Goal: Task Accomplishment & Management: Use online tool/utility

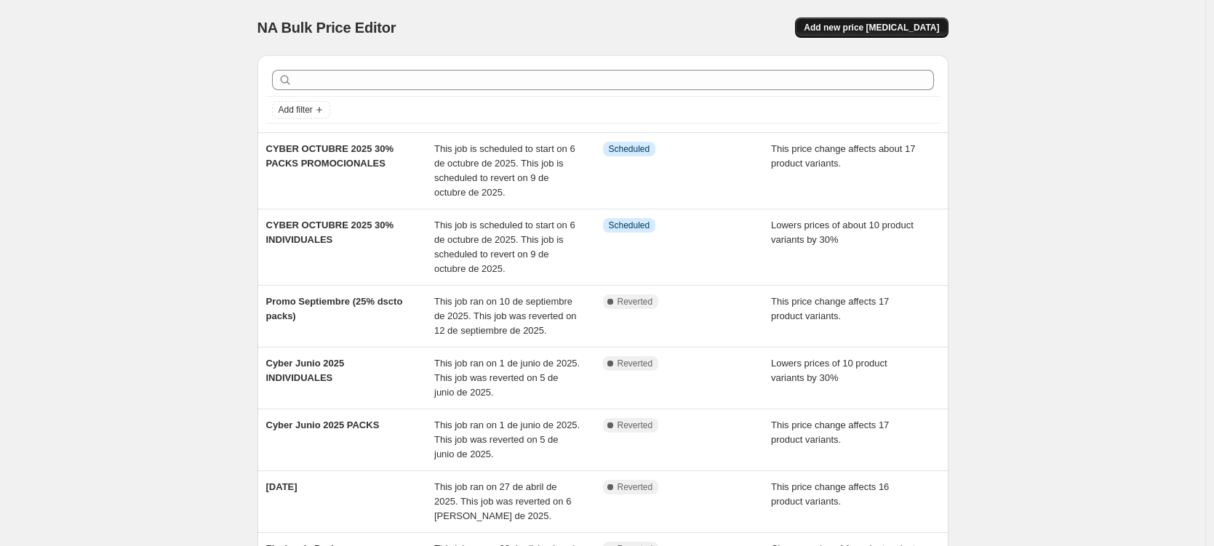
click at [871, 28] on span "Add new price [MEDICAL_DATA]" at bounding box center [871, 28] width 135 height 12
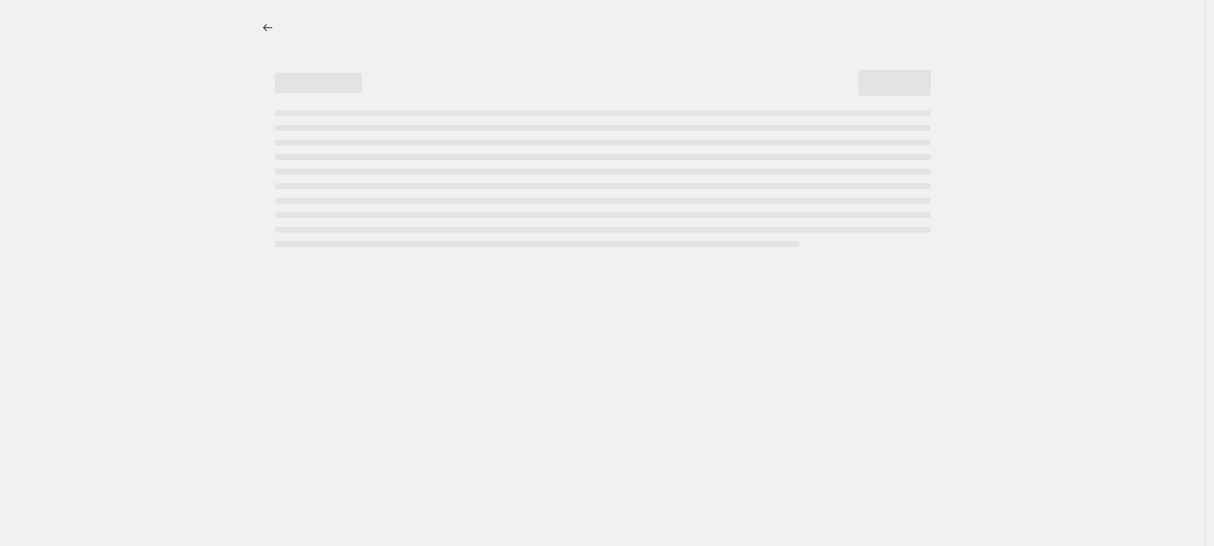
select select "percentage"
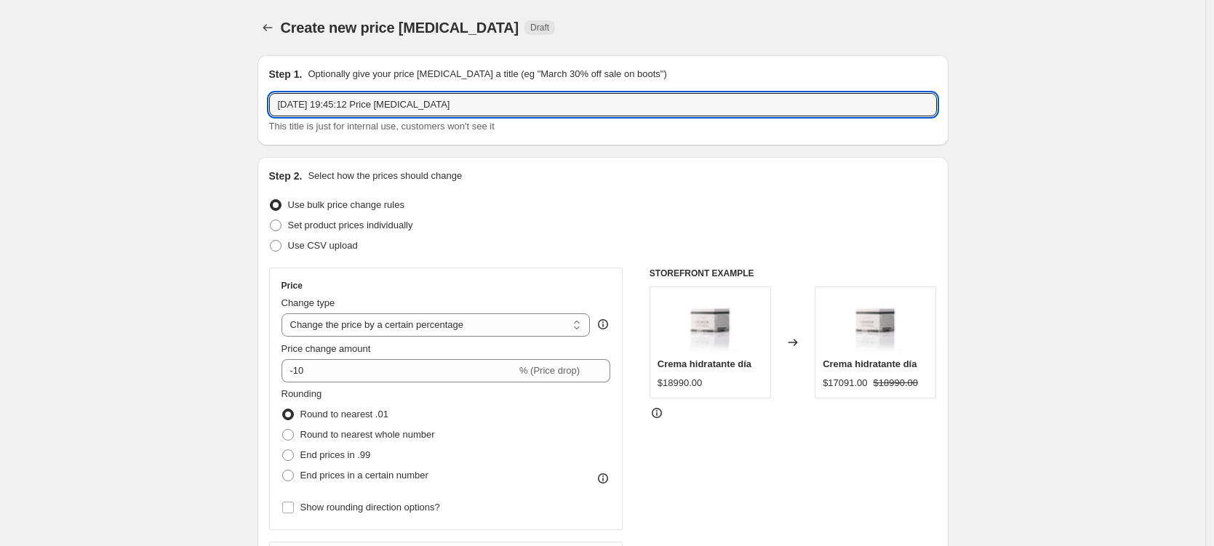
drag, startPoint x: 475, startPoint y: 106, endPoint x: 266, endPoint y: 105, distance: 208.7
click at [265, 105] on div "Step 1. Optionally give your price [MEDICAL_DATA] a title (eg "March 30% off sa…" at bounding box center [602, 100] width 691 height 90
type input "Cyber VIP"
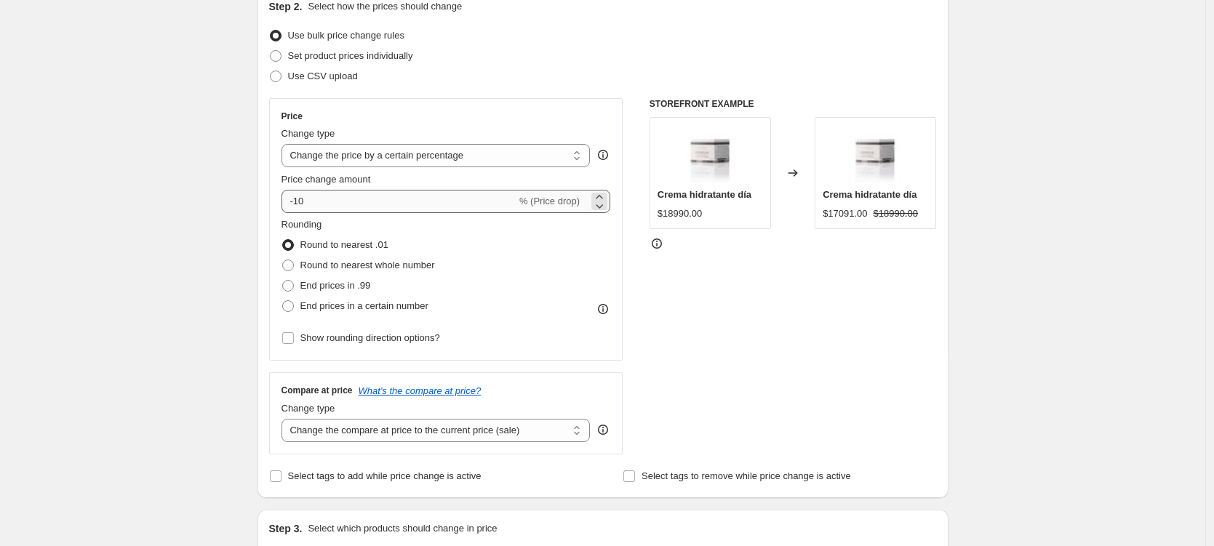
scroll to position [177, 0]
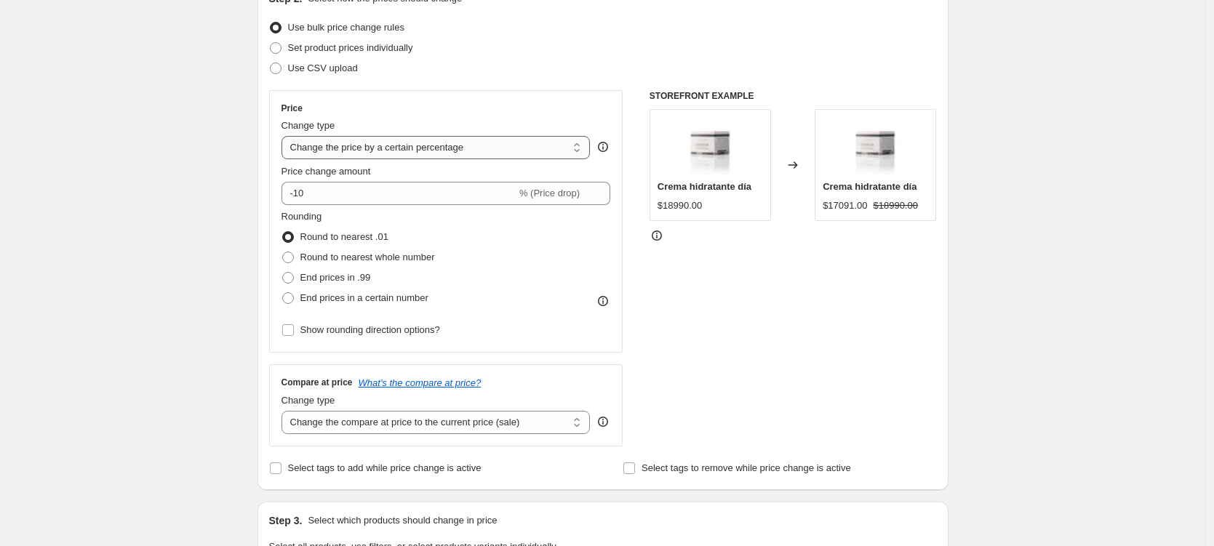
click at [419, 151] on select "Change the price to a certain amount Change the price by a certain amount Chang…" at bounding box center [435, 147] width 309 height 23
select select "pcap"
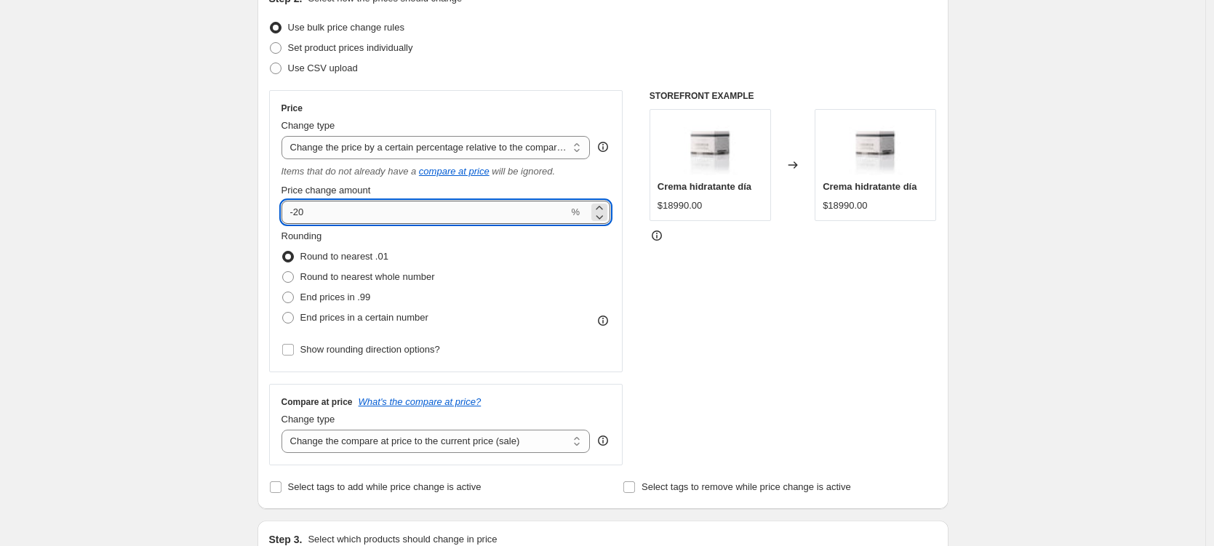
drag, startPoint x: 360, startPoint y: 207, endPoint x: 299, endPoint y: 213, distance: 61.4
click at [299, 213] on input "-20" at bounding box center [424, 212] width 287 height 23
type input "-35"
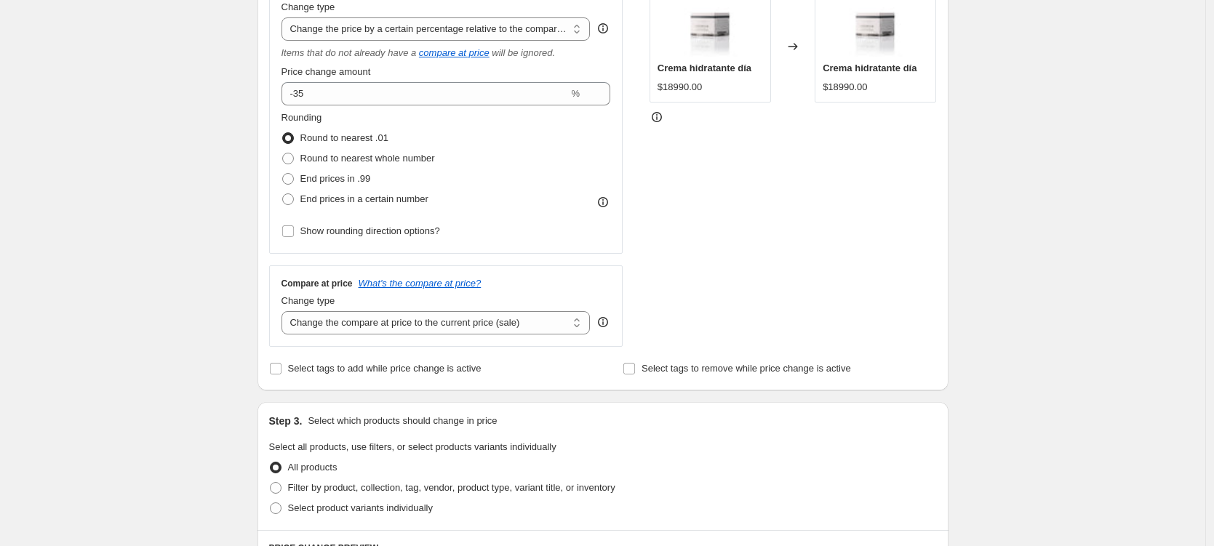
scroll to position [302, 0]
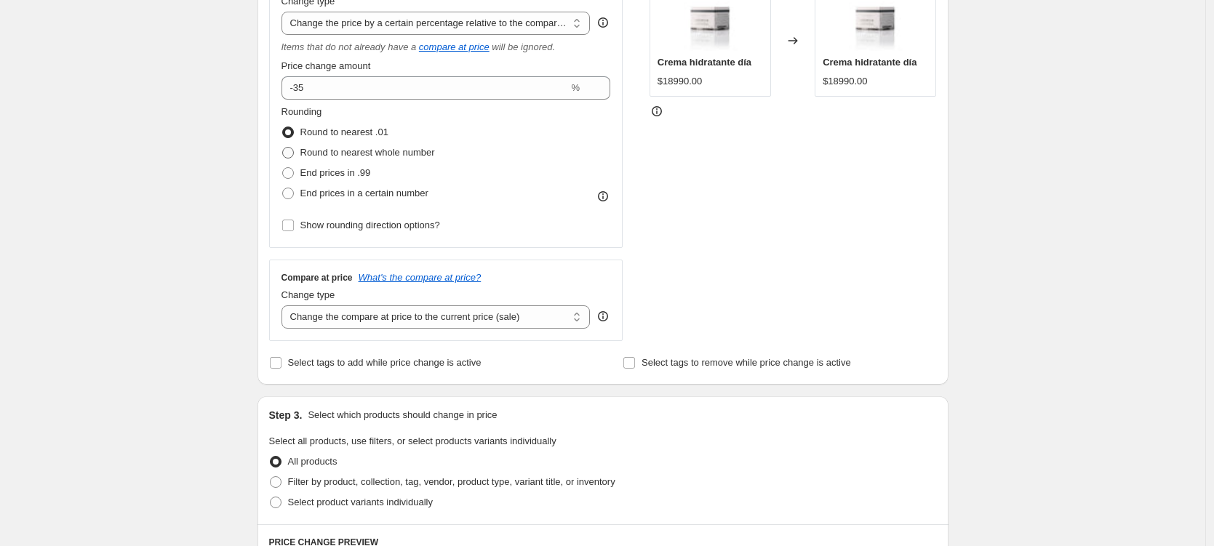
click at [292, 155] on span at bounding box center [288, 153] width 12 height 12
click at [283, 148] on input "Round to nearest whole number" at bounding box center [282, 147] width 1 height 1
radio input "true"
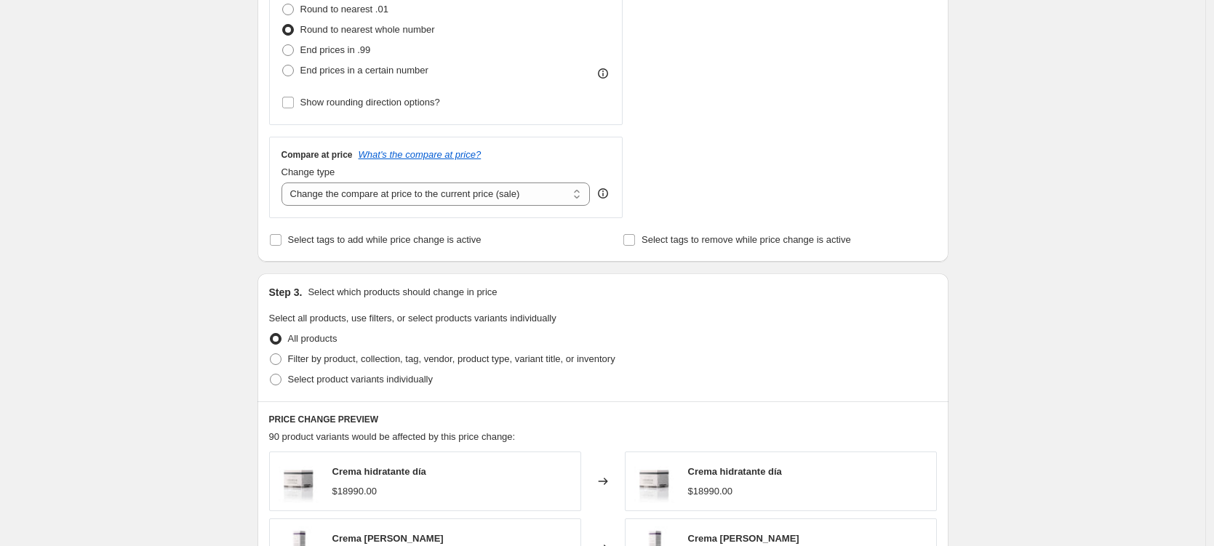
scroll to position [425, 0]
click at [364, 196] on select "Change the compare at price to the current price (sale) Change the compare at p…" at bounding box center [435, 193] width 309 height 23
click at [209, 164] on div "Create new price [MEDICAL_DATA]. This page is ready Create new price [MEDICAL_D…" at bounding box center [602, 311] width 1205 height 1473
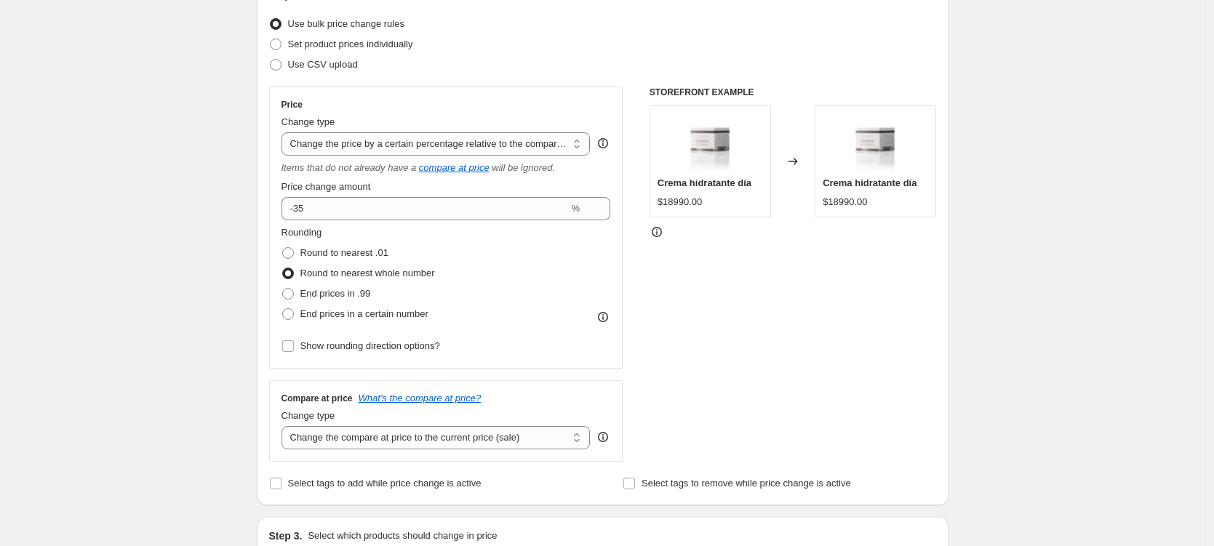
scroll to position [166, 0]
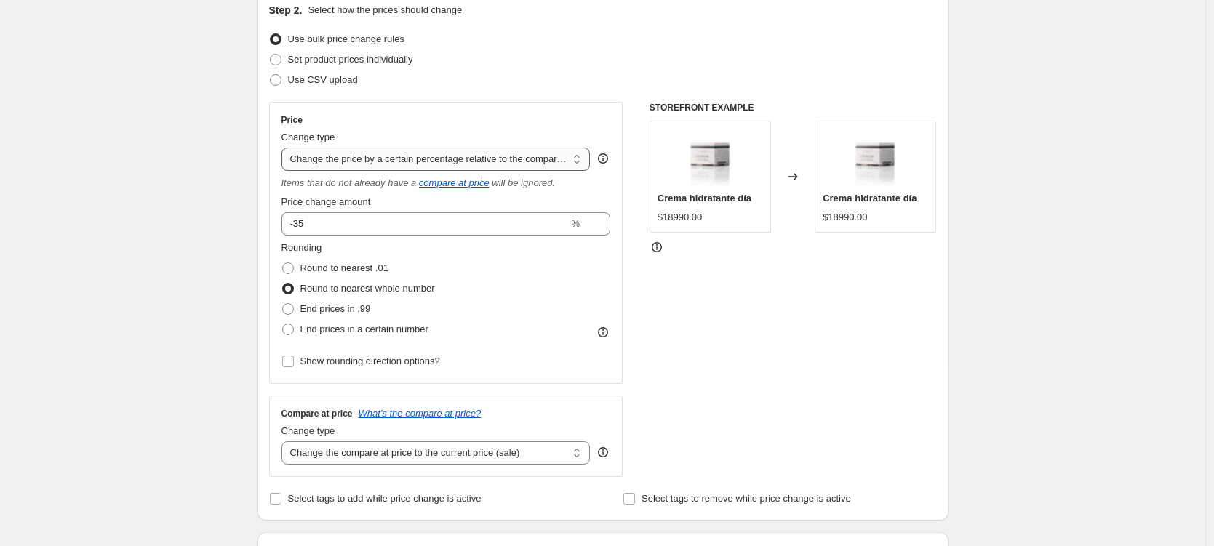
click at [349, 161] on select "Change the price to a certain amount Change the price by a certain amount Chang…" at bounding box center [435, 159] width 309 height 23
select select "percentage"
type input "-15"
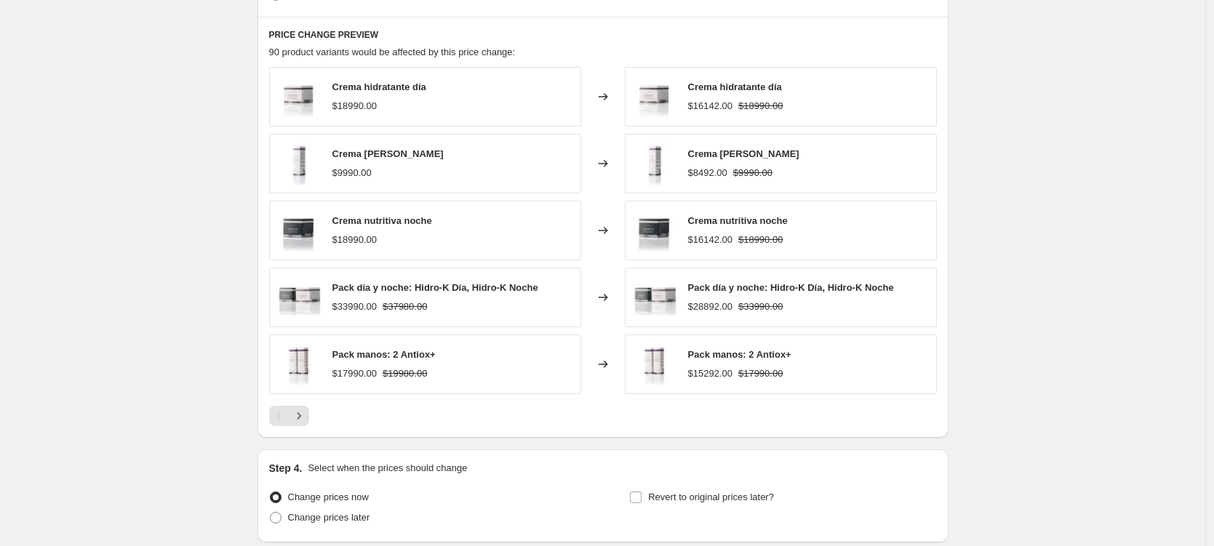
scroll to position [763, 0]
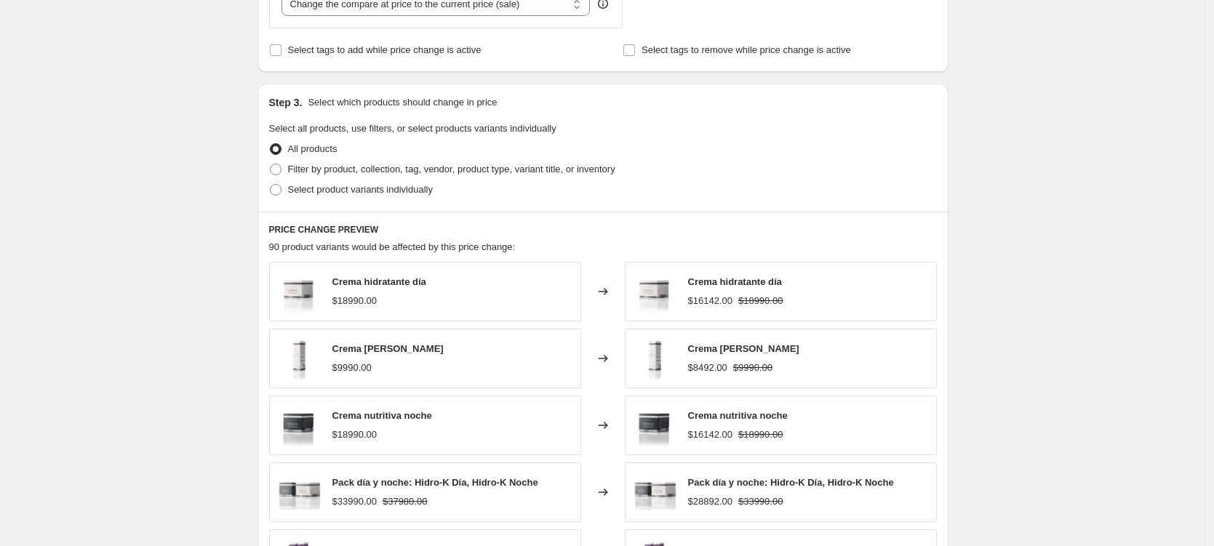
scroll to position [449, 0]
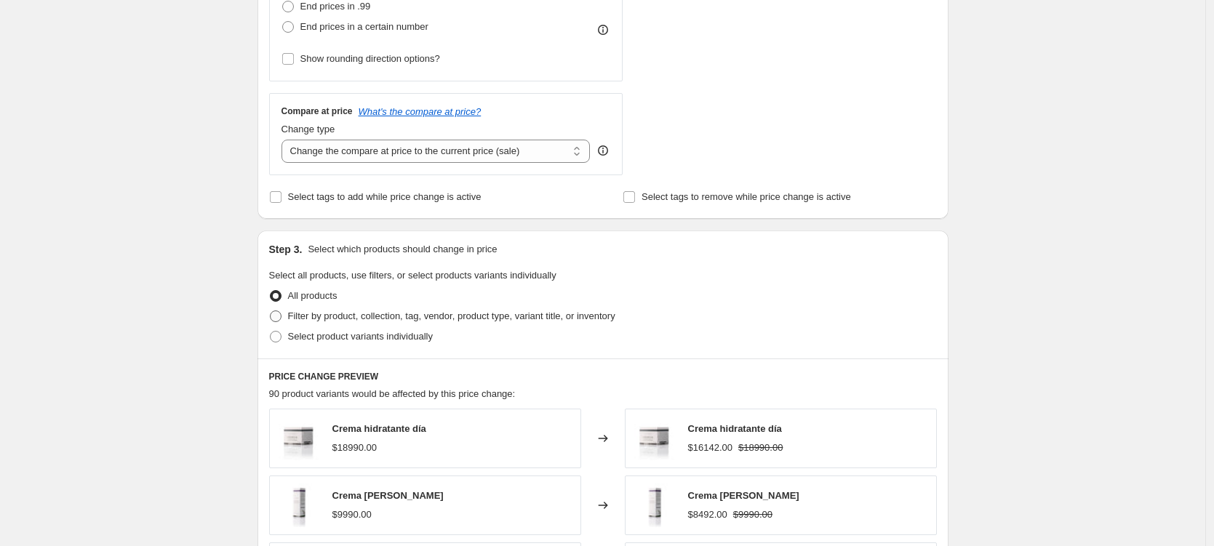
click at [279, 316] on span at bounding box center [276, 317] width 12 height 12
click at [271, 311] on input "Filter by product, collection, tag, vendor, product type, variant title, or inv…" at bounding box center [270, 311] width 1 height 1
radio input "true"
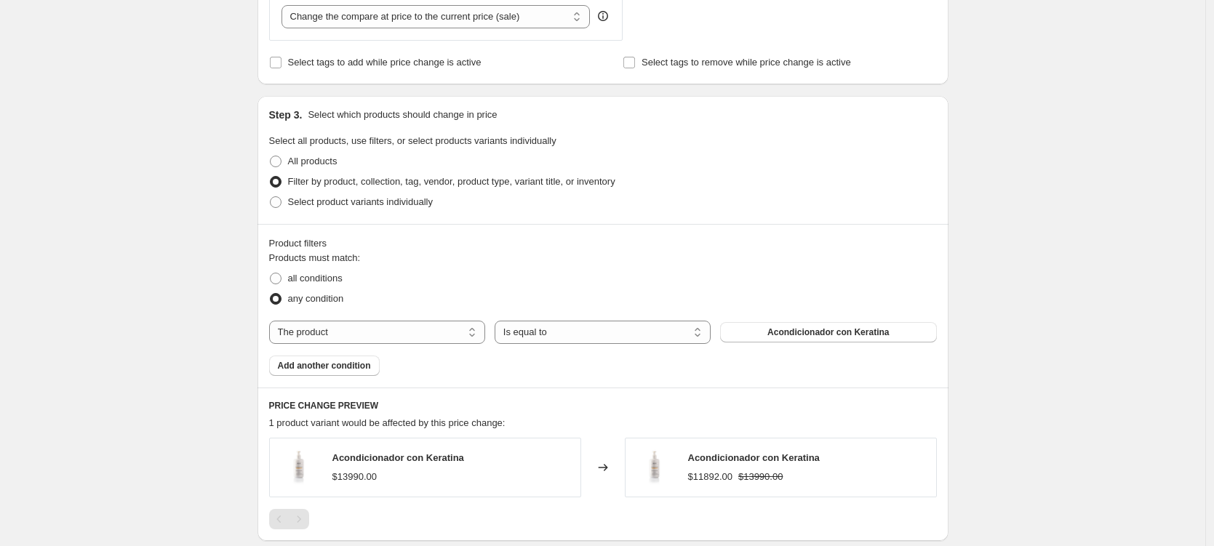
scroll to position [676, 0]
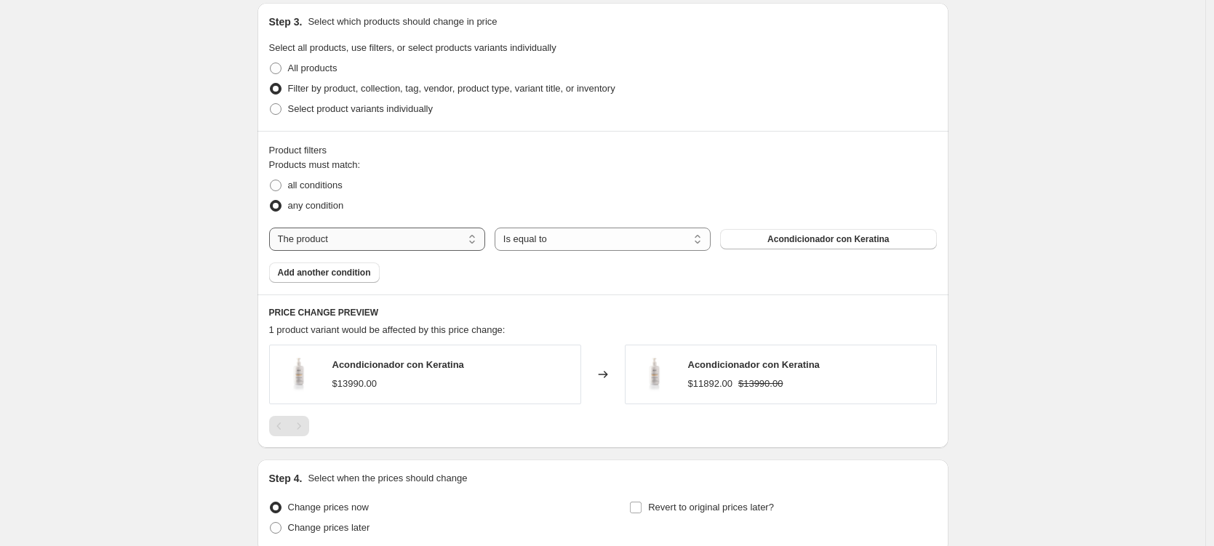
click at [377, 242] on select "The product The product's collection The product's tag The product's vendor The…" at bounding box center [377, 239] width 216 height 23
select select "collection"
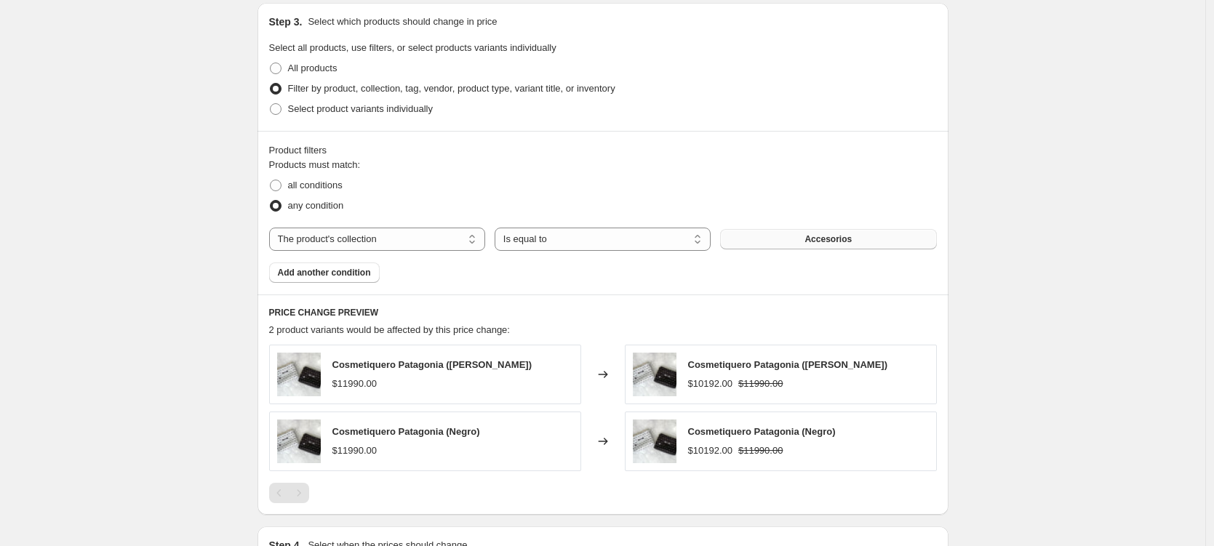
click at [802, 243] on button "Accesorios" at bounding box center [828, 239] width 216 height 20
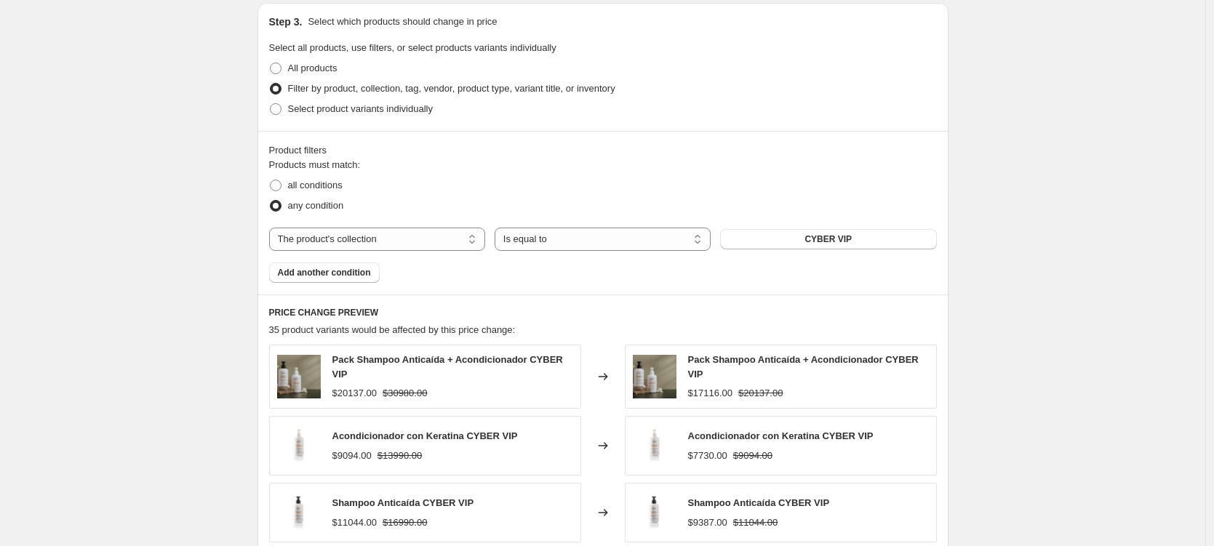
click at [203, 196] on div "Create new price [MEDICAL_DATA]. This page is ready Create new price [MEDICAL_D…" at bounding box center [602, 147] width 1205 height 1646
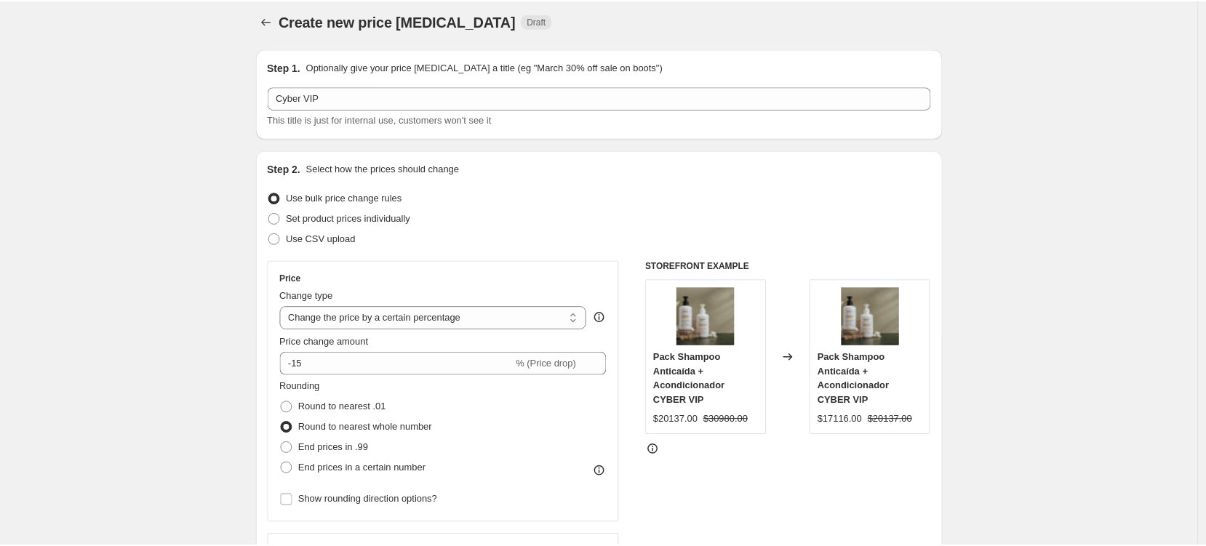
scroll to position [0, 0]
